Goal: Task Accomplishment & Management: Use online tool/utility

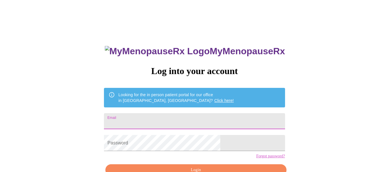
click at [203, 120] on input "Email" at bounding box center [194, 121] width 181 height 16
type input "latessiap@gmail.com"
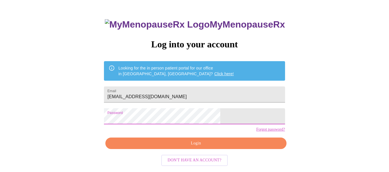
scroll to position [34, 0]
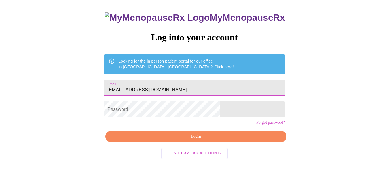
click at [177, 88] on input "latessiap@gmail.com" at bounding box center [194, 88] width 181 height 16
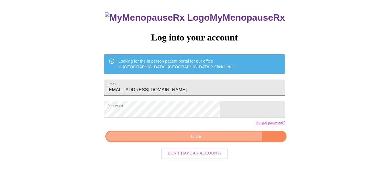
click at [217, 141] on span "Login" at bounding box center [196, 136] width 168 height 7
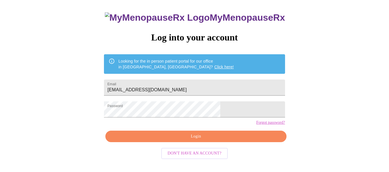
click at [256, 125] on link "Forgot password?" at bounding box center [270, 123] width 29 height 5
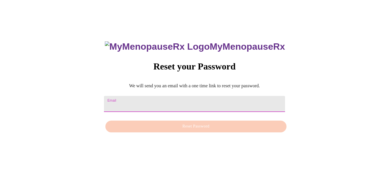
click at [160, 101] on input "Email" at bounding box center [194, 104] width 181 height 16
type input "latessiap@gmail.com"
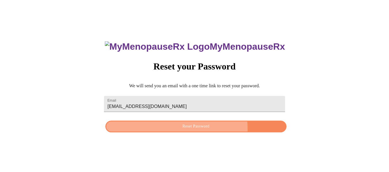
click at [188, 129] on span "Reset Password" at bounding box center [196, 126] width 168 height 7
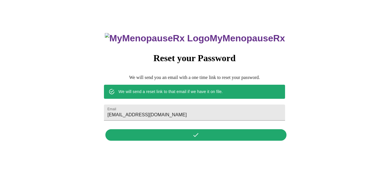
scroll to position [0, 0]
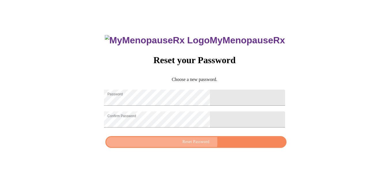
click at [199, 146] on span "Reset Password" at bounding box center [196, 142] width 168 height 7
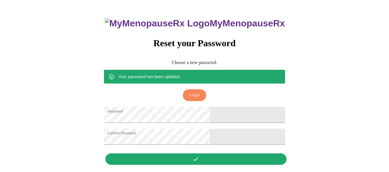
click at [193, 92] on span "Login" at bounding box center [194, 95] width 10 height 7
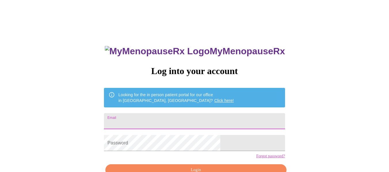
click at [159, 119] on input "Email" at bounding box center [194, 121] width 181 height 16
type input "latessiap@gmail.com"
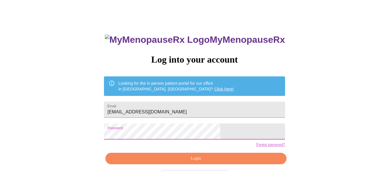
scroll to position [34, 0]
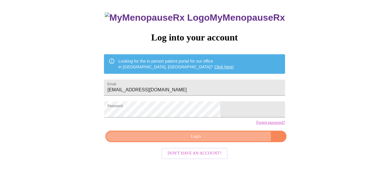
click at [221, 141] on span "Login" at bounding box center [196, 136] width 168 height 7
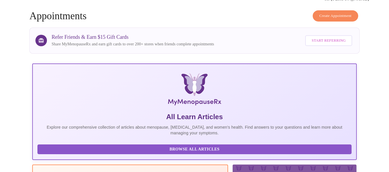
scroll to position [34, 0]
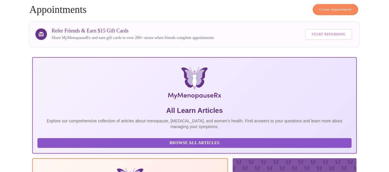
drag, startPoint x: 388, startPoint y: 63, endPoint x: 393, endPoint y: 94, distance: 31.2
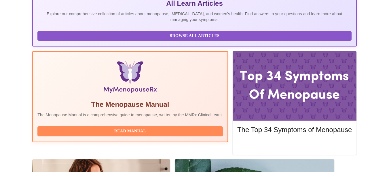
scroll to position [143, 0]
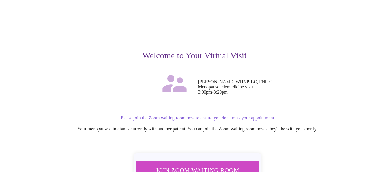
scroll to position [58, 0]
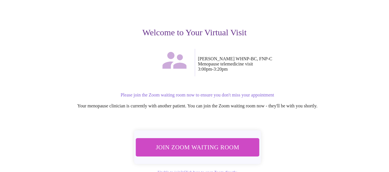
click at [244, 142] on span "Join Zoom Waiting Room" at bounding box center [197, 147] width 108 height 11
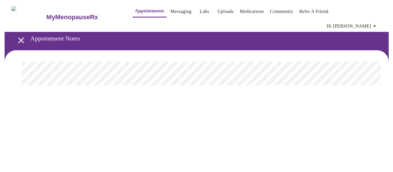
scroll to position [0, 0]
